Goal: Transaction & Acquisition: Subscribe to service/newsletter

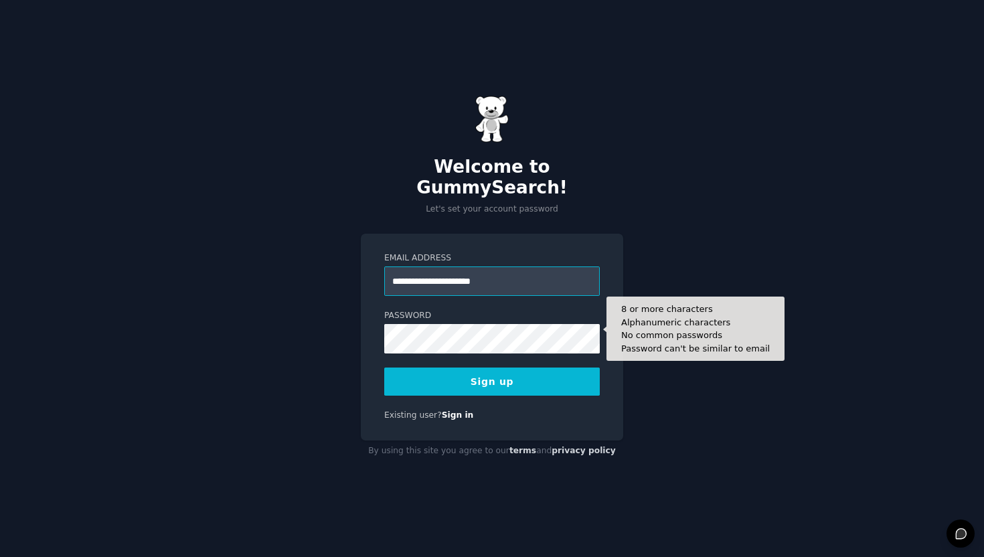
type input "**********"
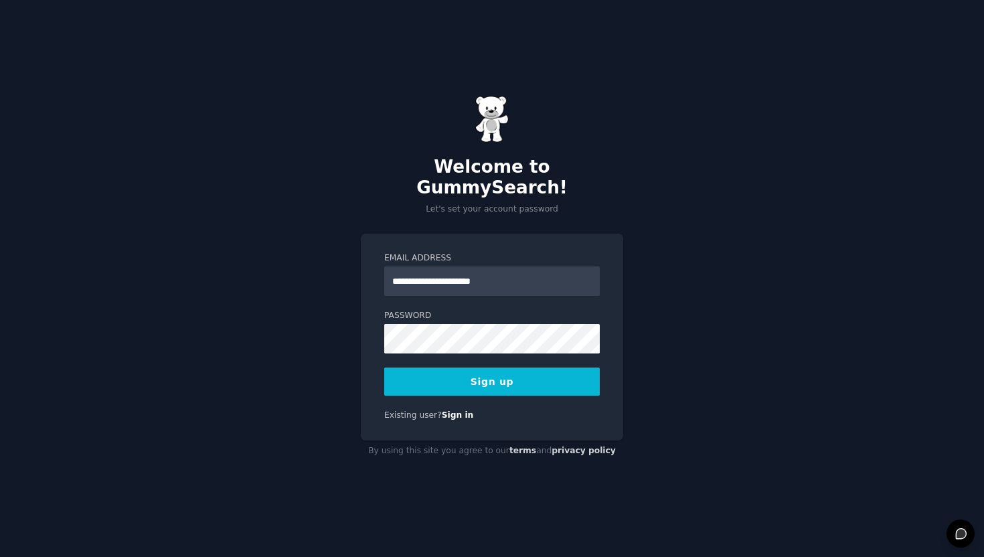
click at [487, 382] on button "Sign up" at bounding box center [492, 381] width 216 height 28
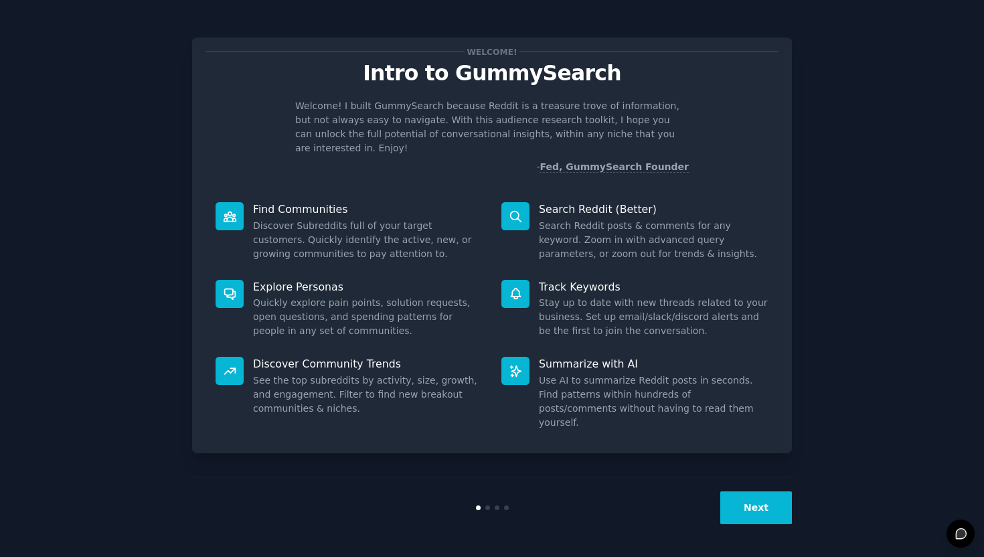
click at [765, 510] on button "Next" at bounding box center [756, 507] width 72 height 33
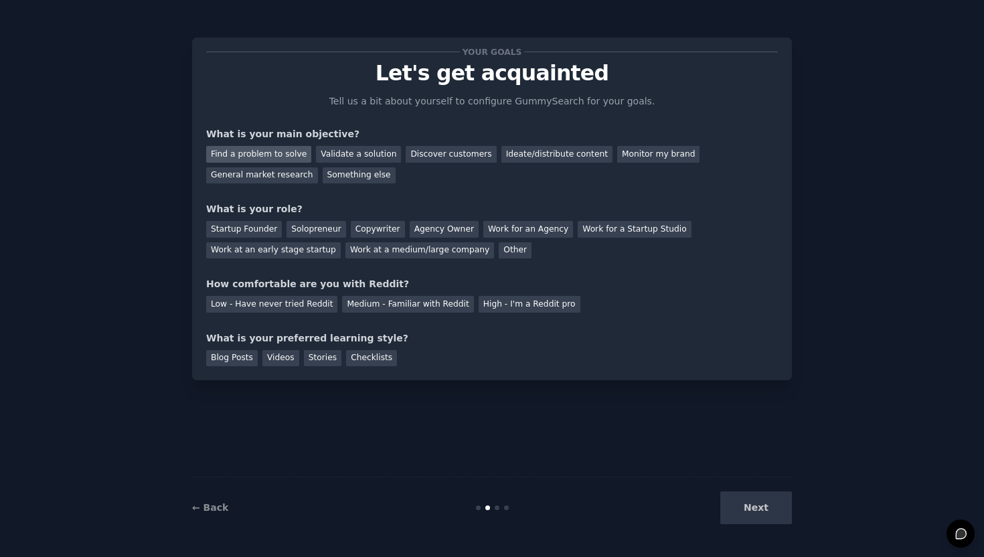
click at [270, 157] on div "Find a problem to solve" at bounding box center [258, 154] width 105 height 17
click at [263, 175] on div "General market research" at bounding box center [262, 175] width 112 height 17
click at [255, 156] on div "Find a problem to solve" at bounding box center [258, 154] width 105 height 17
click at [315, 231] on div "Solopreneur" at bounding box center [315, 229] width 59 height 17
click at [360, 305] on div "Medium - Familiar with Reddit" at bounding box center [407, 304] width 131 height 17
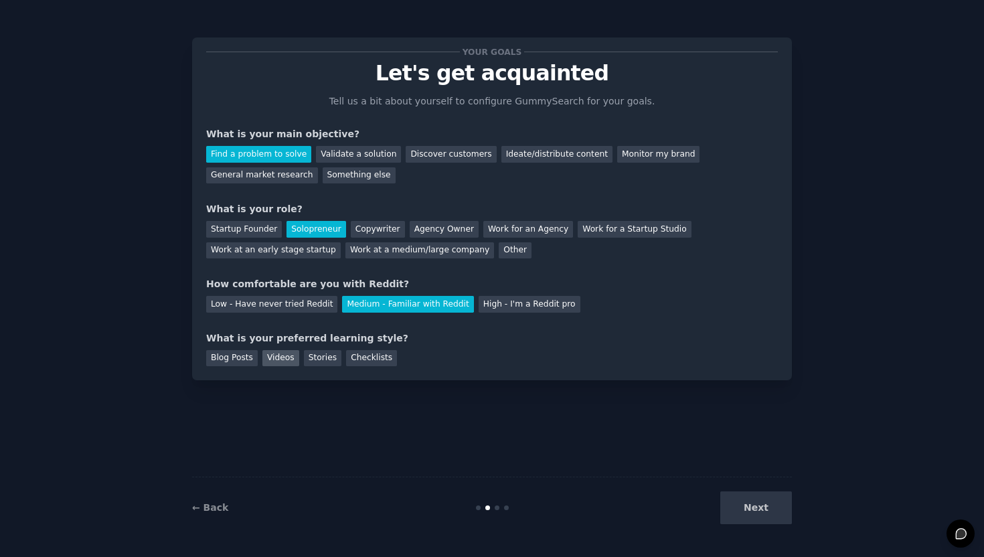
click at [266, 360] on div "Videos" at bounding box center [280, 358] width 37 height 17
click at [759, 517] on button "Next" at bounding box center [756, 507] width 72 height 33
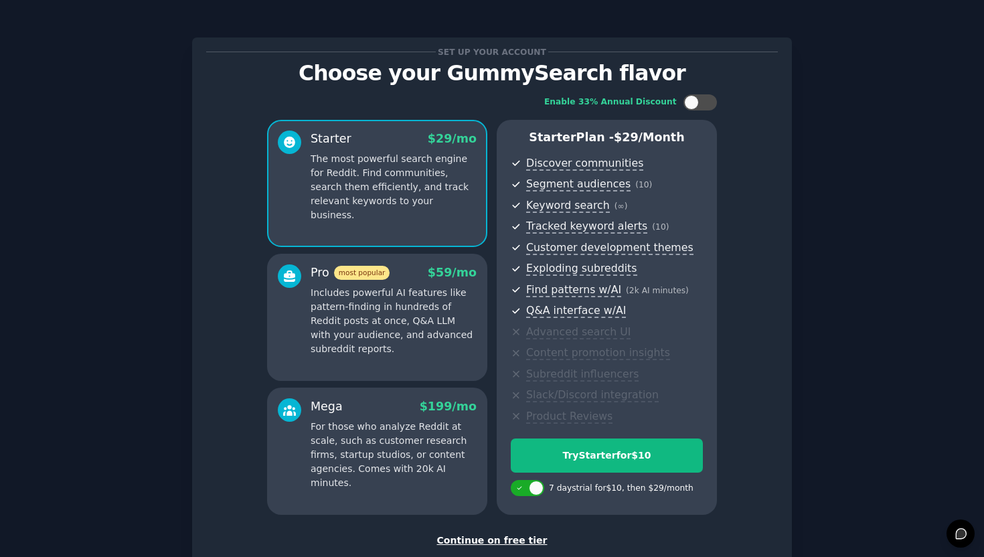
click at [504, 538] on div "Continue on free tier" at bounding box center [492, 540] width 572 height 14
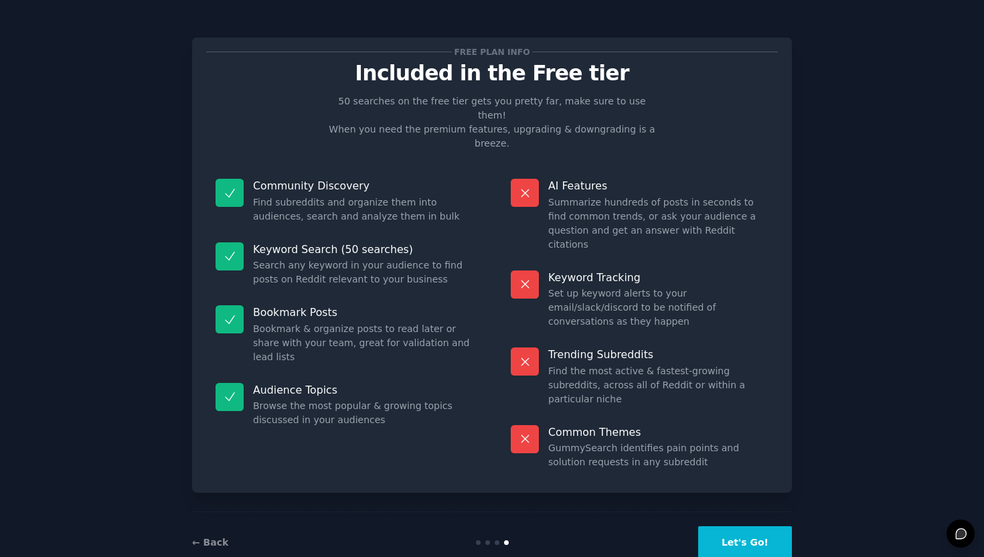
click at [755, 526] on button "Let's Go!" at bounding box center [745, 542] width 94 height 33
